Goal: Check status

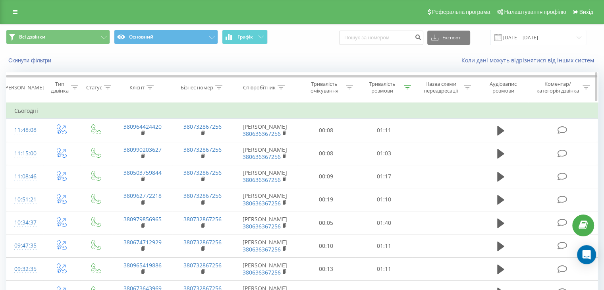
click at [411, 88] on div "Тривалість розмови" at bounding box center [384, 87] width 58 height 13
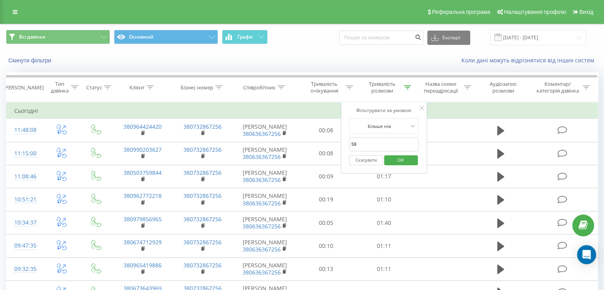
click at [400, 162] on span "OK" at bounding box center [400, 160] width 22 height 12
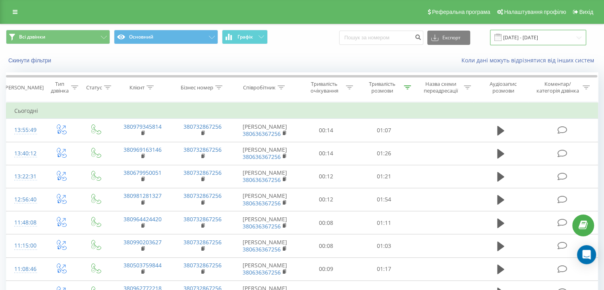
click at [551, 38] on input "[DATE] - [DATE]" at bounding box center [538, 37] width 96 height 15
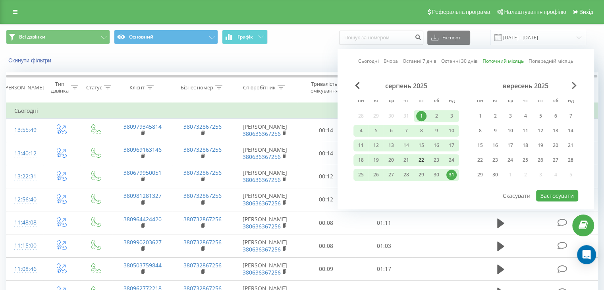
click at [420, 159] on div "22" at bounding box center [421, 160] width 10 height 10
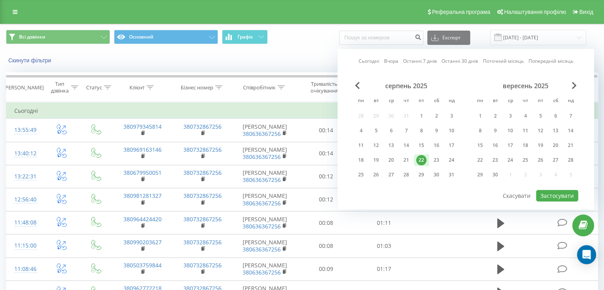
click at [420, 159] on div "22" at bounding box center [421, 160] width 10 height 10
click at [541, 192] on button "Застосувати" at bounding box center [557, 196] width 42 height 12
type input "[DATE] - [DATE]"
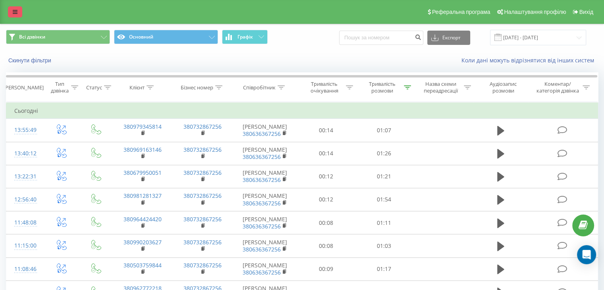
click at [10, 13] on link at bounding box center [15, 11] width 14 height 11
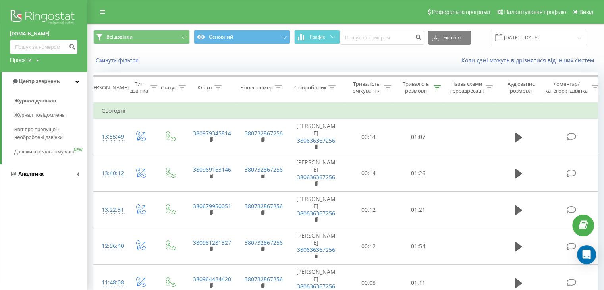
click at [59, 183] on link "Аналiтика" at bounding box center [43, 173] width 87 height 19
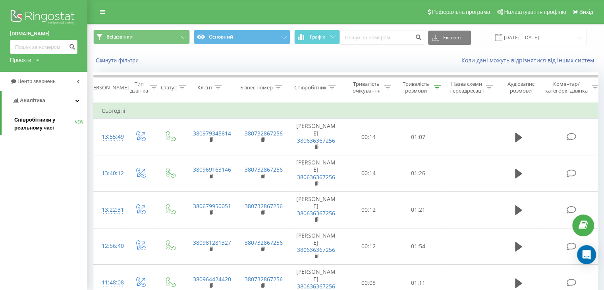
click at [46, 121] on span "Співробітники у реальному часі" at bounding box center [44, 124] width 60 height 16
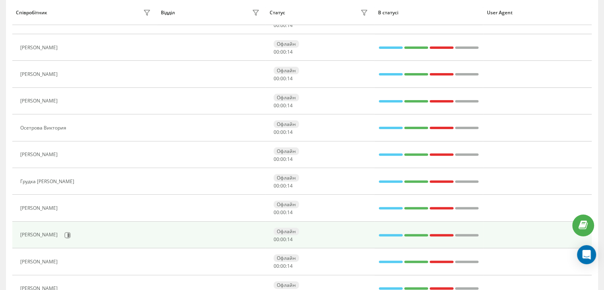
scroll to position [238, 0]
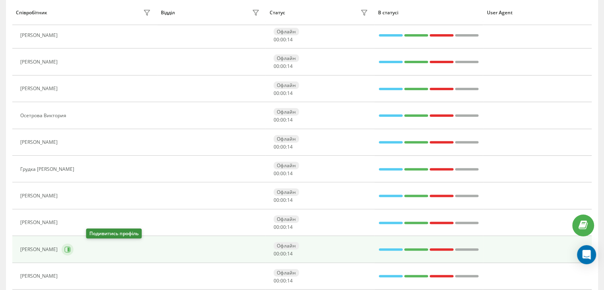
click at [71, 250] on icon at bounding box center [67, 249] width 6 height 6
